Goal: Task Accomplishment & Management: Manage account settings

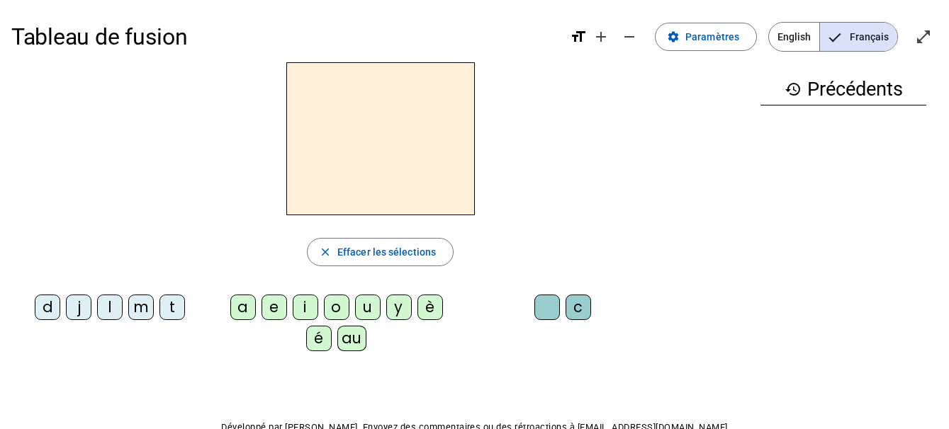
scroll to position [16, 0]
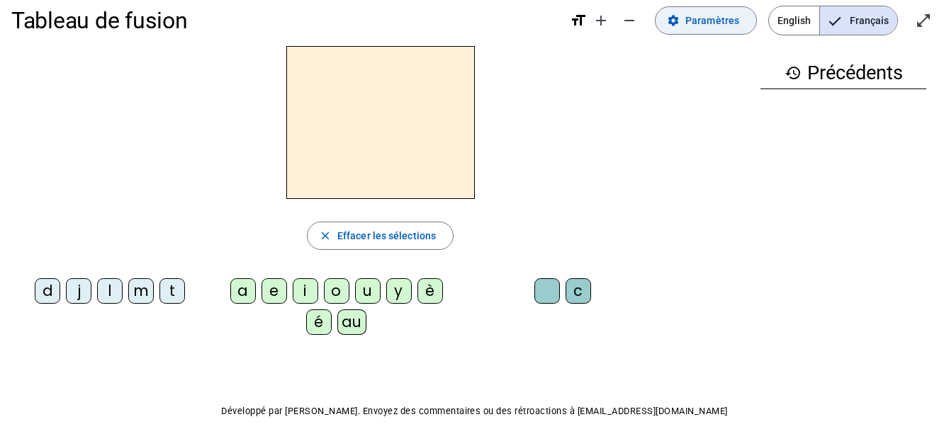
click at [717, 27] on span "Paramètres" at bounding box center [712, 20] width 54 height 17
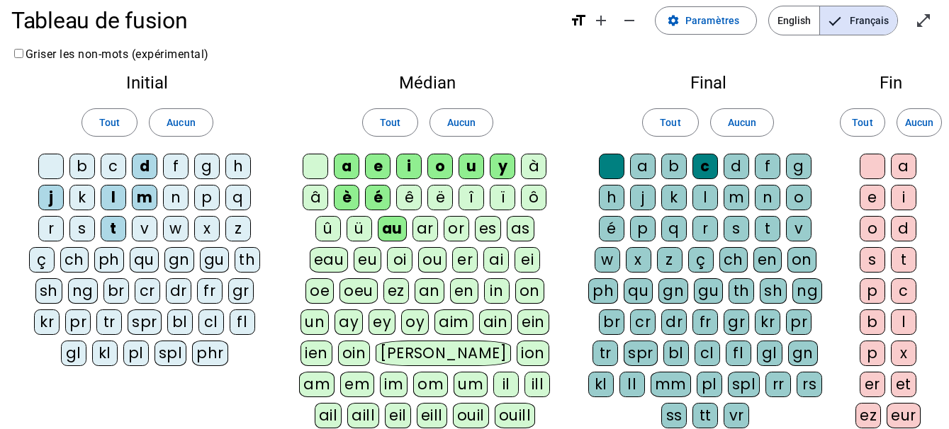
click at [86, 226] on div "s" at bounding box center [82, 229] width 26 height 26
click at [50, 235] on div "r" at bounding box center [51, 229] width 26 height 26
click at [113, 157] on div "c" at bounding box center [114, 167] width 26 height 26
click at [534, 169] on div "à" at bounding box center [534, 167] width 26 height 26
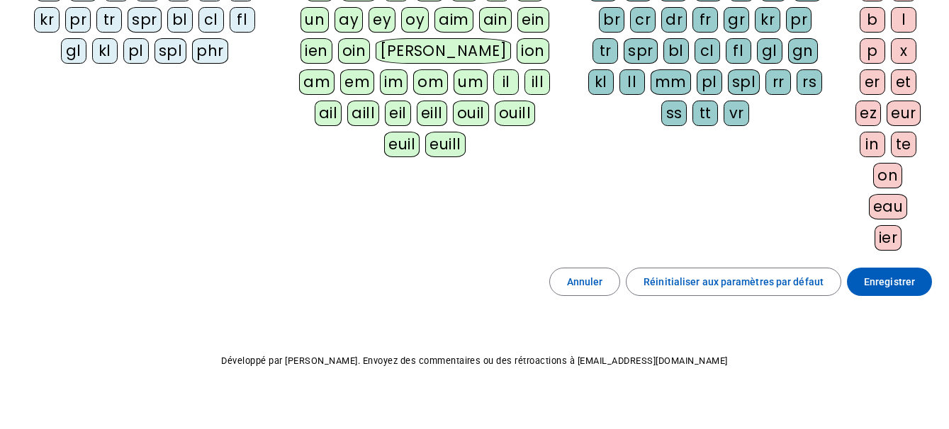
scroll to position [323, 0]
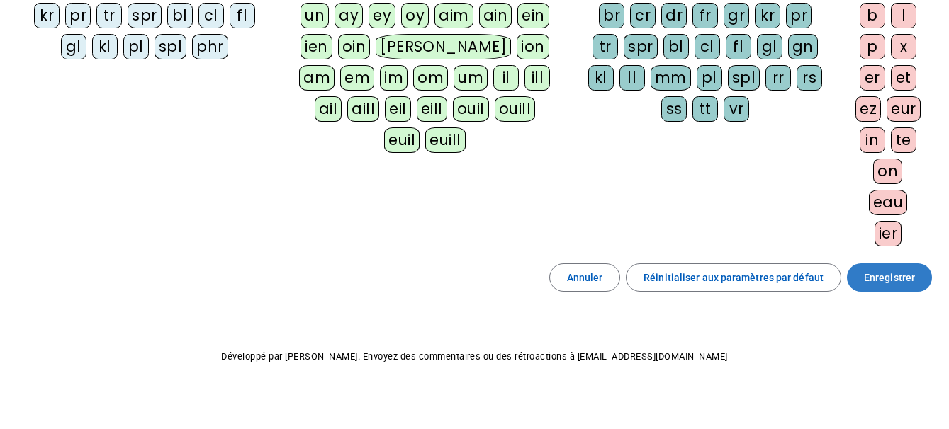
click at [873, 274] on span "Enregistrer" at bounding box center [889, 277] width 51 height 17
